Goal: Transaction & Acquisition: Obtain resource

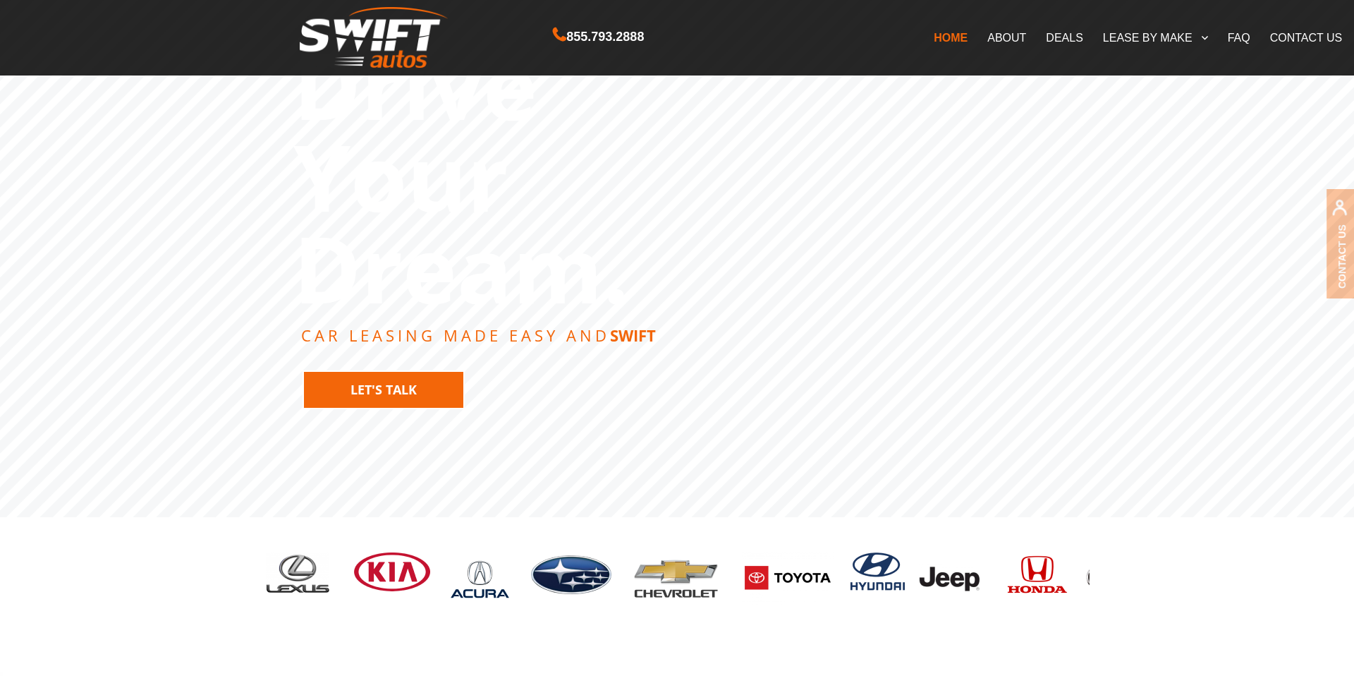
click at [412, 384] on link "Let's Talk" at bounding box center [384, 389] width 162 height 39
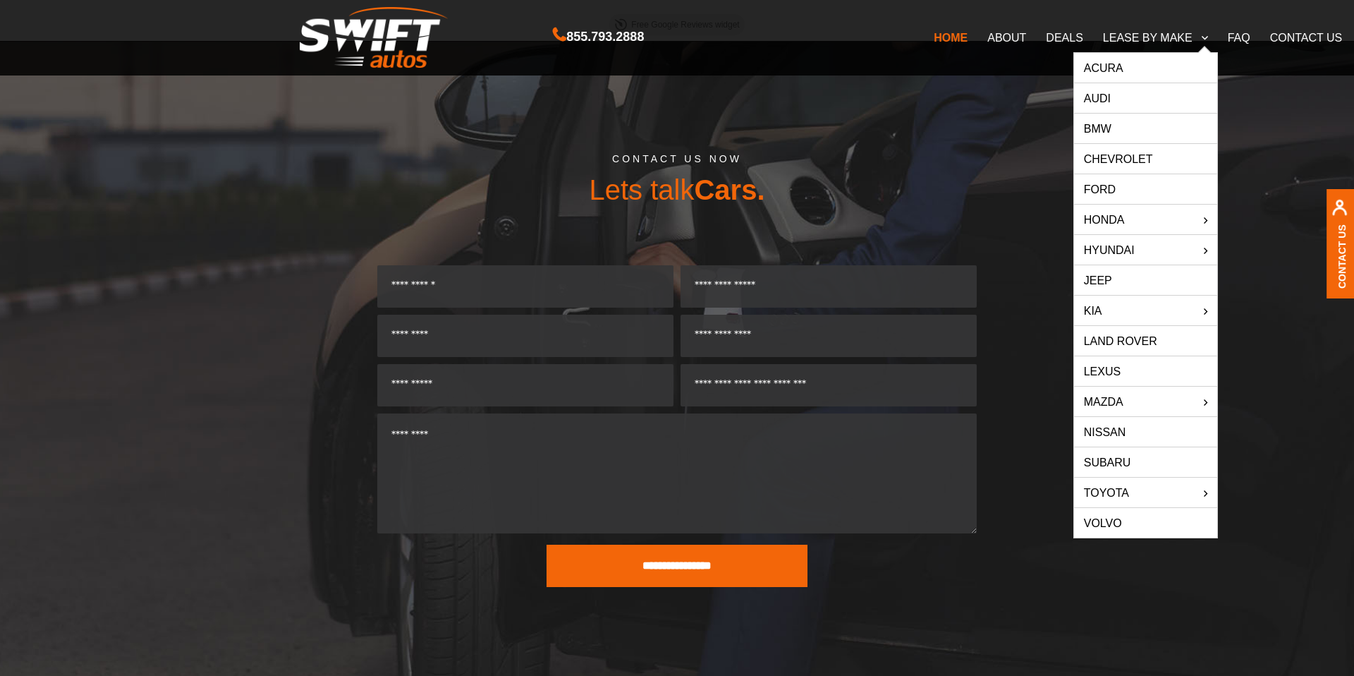
click at [1108, 193] on link "Ford" at bounding box center [1145, 189] width 143 height 30
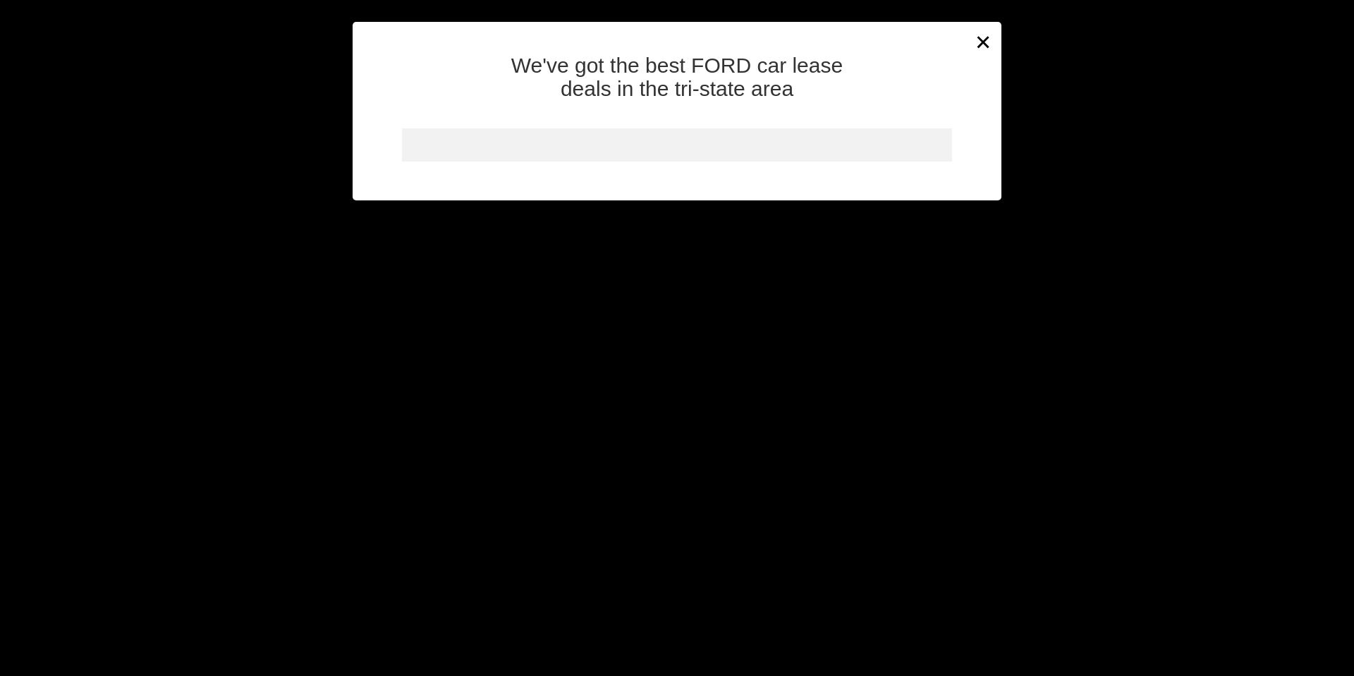
click at [983, 43] on div "We've got the best FORD car lease deals in the tri-state area" at bounding box center [677, 121] width 649 height 157
click at [642, 150] on div at bounding box center [677, 144] width 550 height 33
click at [985, 54] on h2 "We've got the best FORD car lease deals in the tri-state area" at bounding box center [677, 77] width 628 height 47
